Goal: Task Accomplishment & Management: Manage account settings

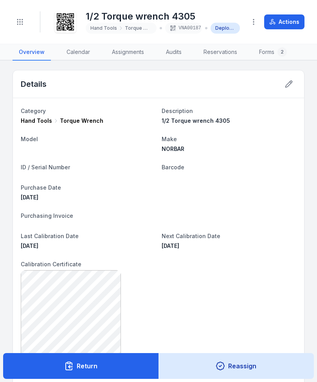
click at [291, 86] on icon at bounding box center [289, 84] width 8 height 8
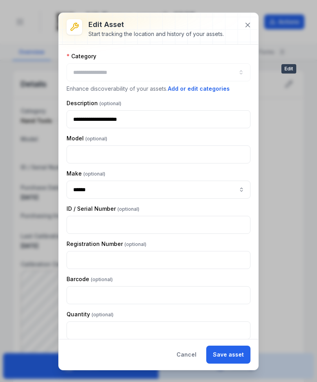
type input "**********"
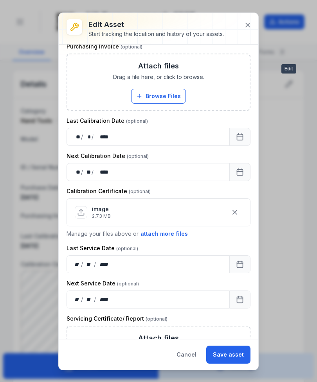
scroll to position [261, 0]
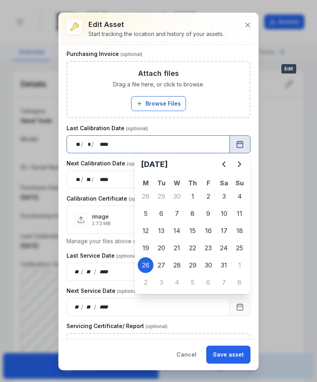
click at [244, 141] on button "Calendar" at bounding box center [239, 144] width 21 height 18
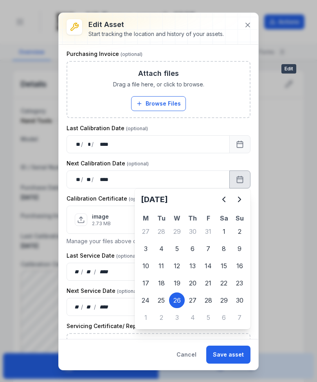
click at [223, 196] on icon "Previous" at bounding box center [223, 199] width 9 height 9
click at [225, 194] on button "Previous" at bounding box center [224, 200] width 16 height 16
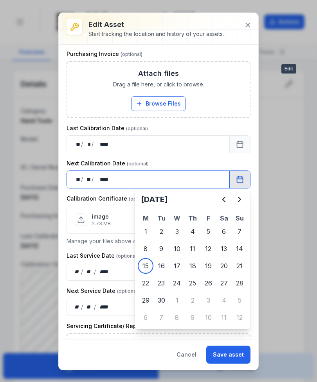
click at [223, 246] on div "**********" at bounding box center [158, 253] width 184 height 923
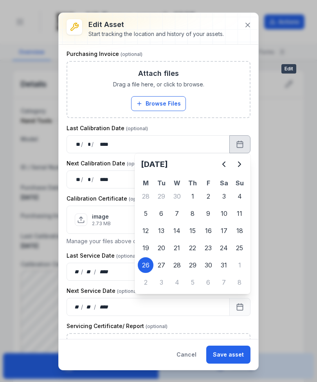
click at [215, 167] on h2 "[DATE]" at bounding box center [178, 164] width 75 height 11
click at [221, 160] on icon "Previous" at bounding box center [223, 164] width 9 height 9
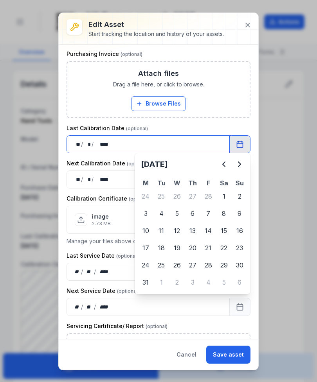
click at [195, 228] on div "image 2.73 MB" at bounding box center [158, 219] width 167 height 21
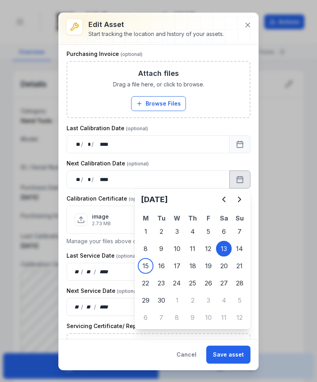
click at [238, 200] on icon "Next" at bounding box center [239, 199] width 9 height 9
click at [238, 198] on icon "Next" at bounding box center [239, 199] width 9 height 9
click at [237, 199] on icon "Next" at bounding box center [239, 199] width 9 height 9
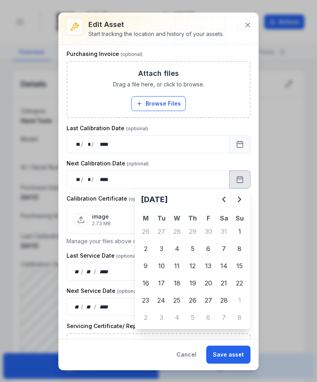
click at [237, 201] on icon "Next" at bounding box center [239, 199] width 9 height 9
click at [236, 201] on icon "Next" at bounding box center [239, 199] width 9 height 9
click at [221, 199] on icon "Previous" at bounding box center [223, 199] width 9 height 9
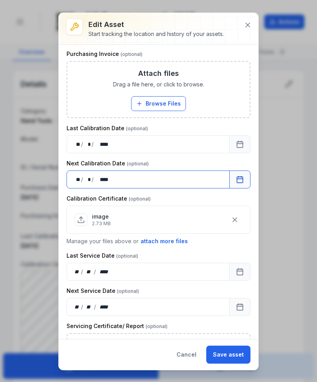
click at [208, 266] on div "** / ** / ****" at bounding box center [147, 272] width 163 height 18
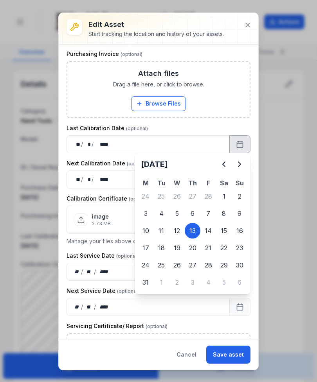
click at [194, 231] on div "13" at bounding box center [193, 231] width 16 height 16
click at [191, 228] on div "13" at bounding box center [193, 231] width 16 height 16
click at [221, 165] on icon "Previous" at bounding box center [223, 164] width 9 height 9
click at [238, 162] on icon "Next" at bounding box center [239, 164] width 2 height 5
click at [244, 162] on icon "Next" at bounding box center [239, 164] width 9 height 9
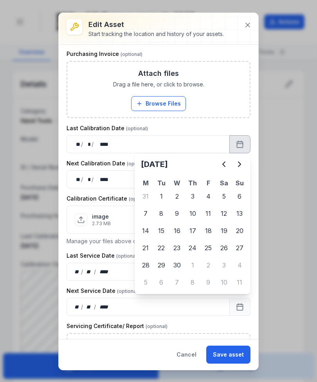
click at [244, 162] on button "Next" at bounding box center [240, 164] width 16 height 16
click at [244, 162] on icon "Next" at bounding box center [239, 164] width 9 height 9
click at [244, 163] on button "Next" at bounding box center [240, 164] width 16 height 16
click at [244, 162] on button "Next" at bounding box center [240, 164] width 16 height 16
click at [246, 163] on button "Next" at bounding box center [240, 164] width 16 height 16
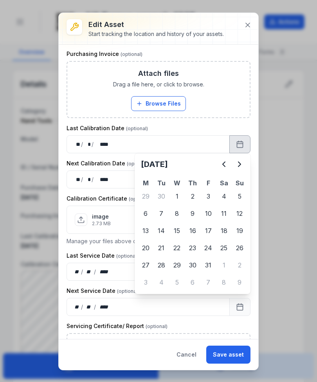
click at [246, 163] on button "Next" at bounding box center [240, 164] width 16 height 16
click at [225, 165] on icon "Previous" at bounding box center [223, 164] width 9 height 9
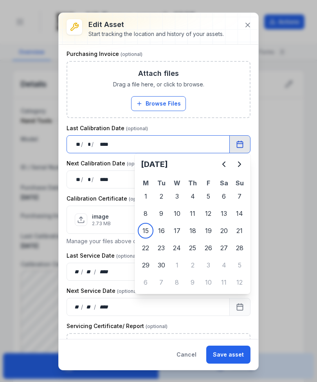
click at [147, 230] on div "image 2.73 MB" at bounding box center [158, 220] width 184 height 28
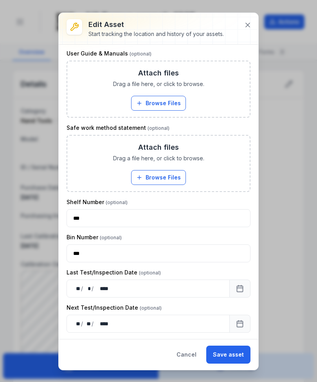
scroll to position [608, 0]
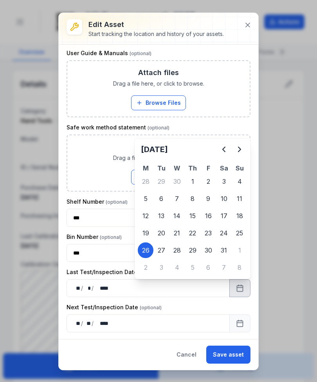
click at [243, 143] on button "Next" at bounding box center [240, 150] width 16 height 16
click at [243, 147] on icon "Next" at bounding box center [239, 149] width 9 height 9
click at [243, 151] on icon "Next" at bounding box center [239, 149] width 9 height 9
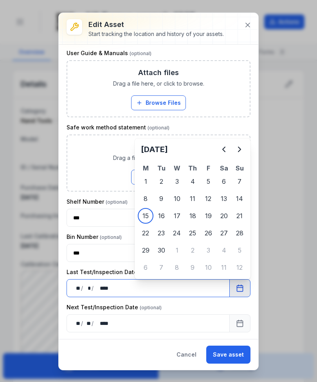
click at [146, 217] on input "***" at bounding box center [158, 218] width 184 height 18
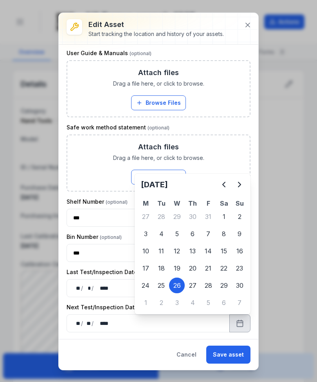
click at [239, 181] on icon "Next" at bounding box center [239, 184] width 9 height 9
click at [241, 181] on icon "Next" at bounding box center [239, 184] width 9 height 9
click at [240, 181] on icon "Next" at bounding box center [239, 184] width 9 height 9
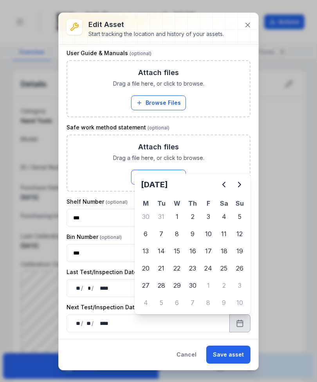
click at [221, 178] on button "Previous" at bounding box center [224, 185] width 16 height 16
click at [238, 250] on input "***" at bounding box center [158, 253] width 184 height 18
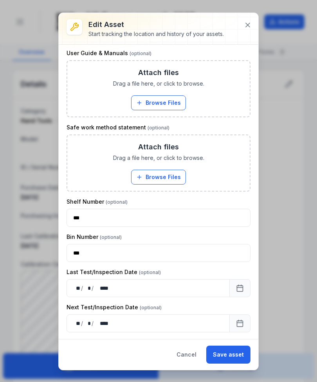
click at [238, 354] on button "Save asset" at bounding box center [228, 355] width 44 height 18
